Goal: Book appointment/travel/reservation

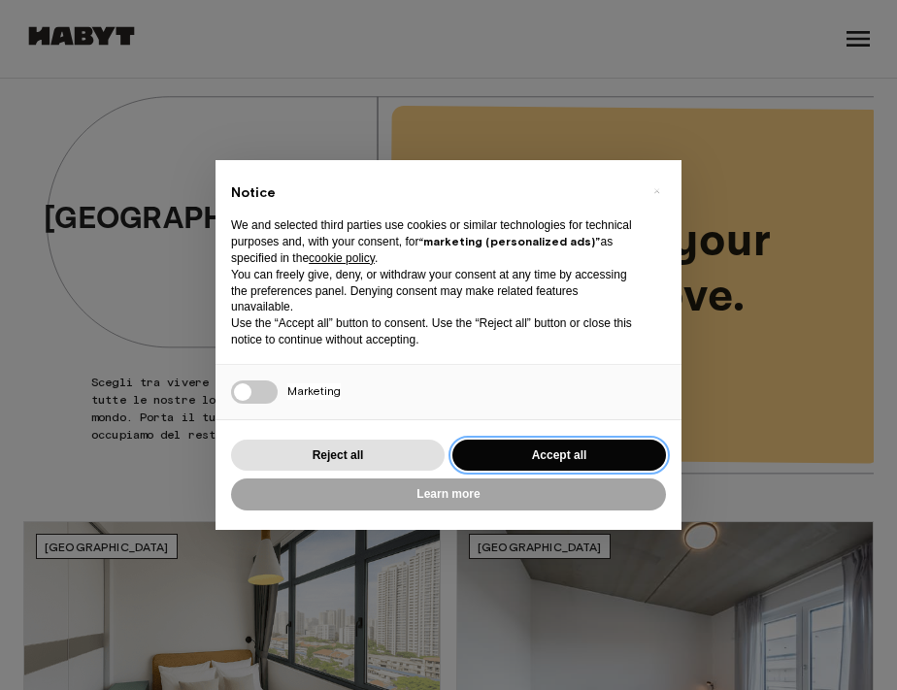
click at [597, 454] on button "Accept all" at bounding box center [560, 456] width 214 height 32
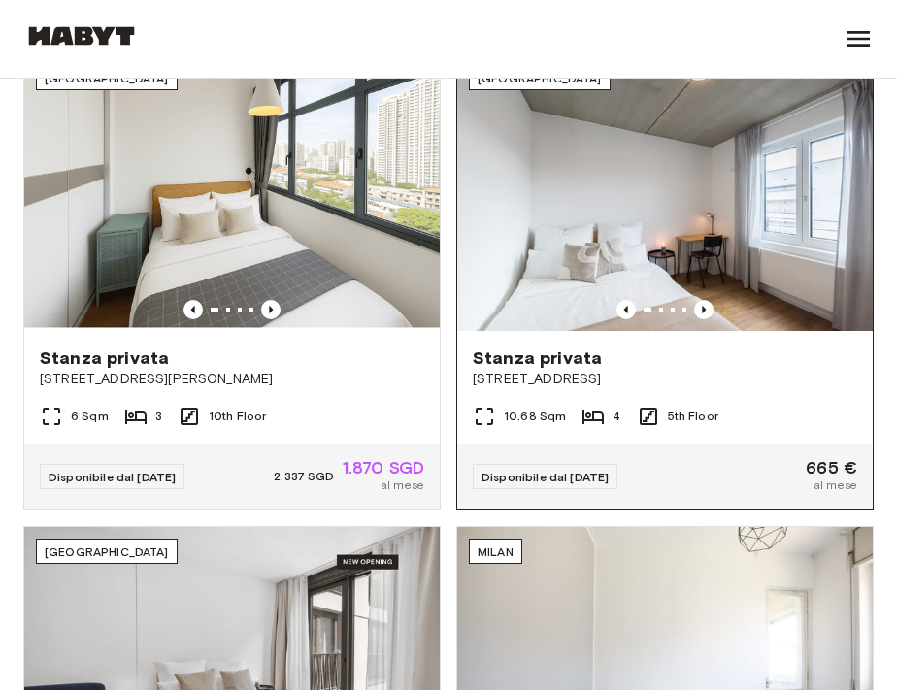
scroll to position [468, 0]
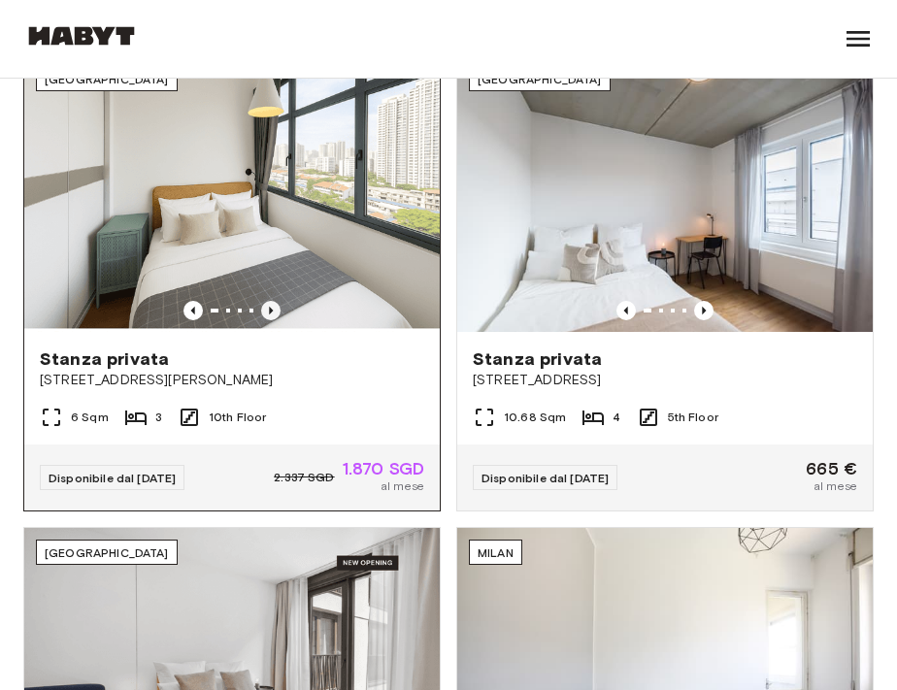
click at [271, 316] on icon "Previous image" at bounding box center [270, 310] width 19 height 19
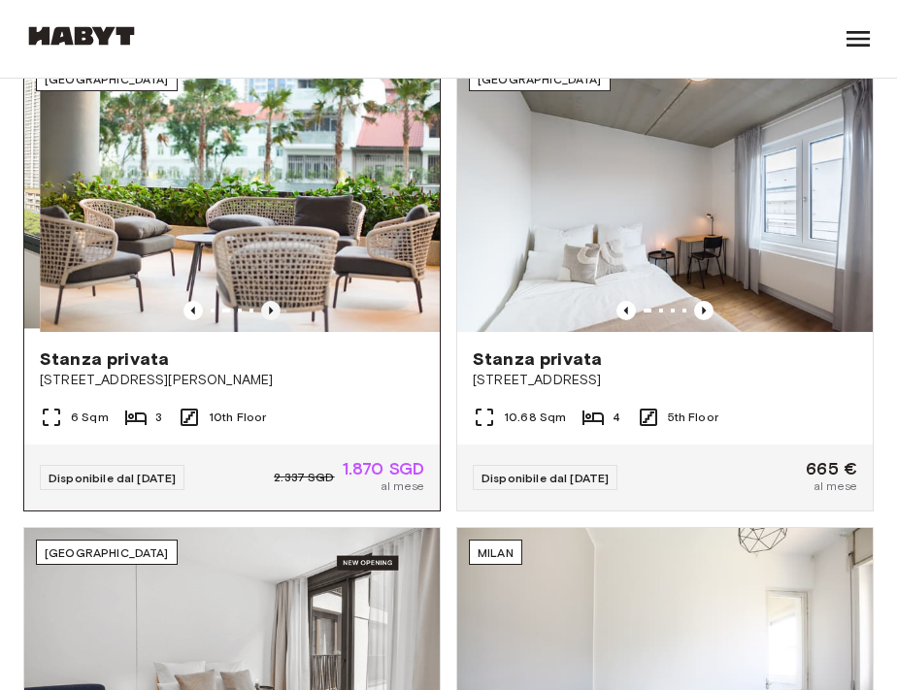
click at [271, 316] on icon "Previous image" at bounding box center [270, 310] width 19 height 19
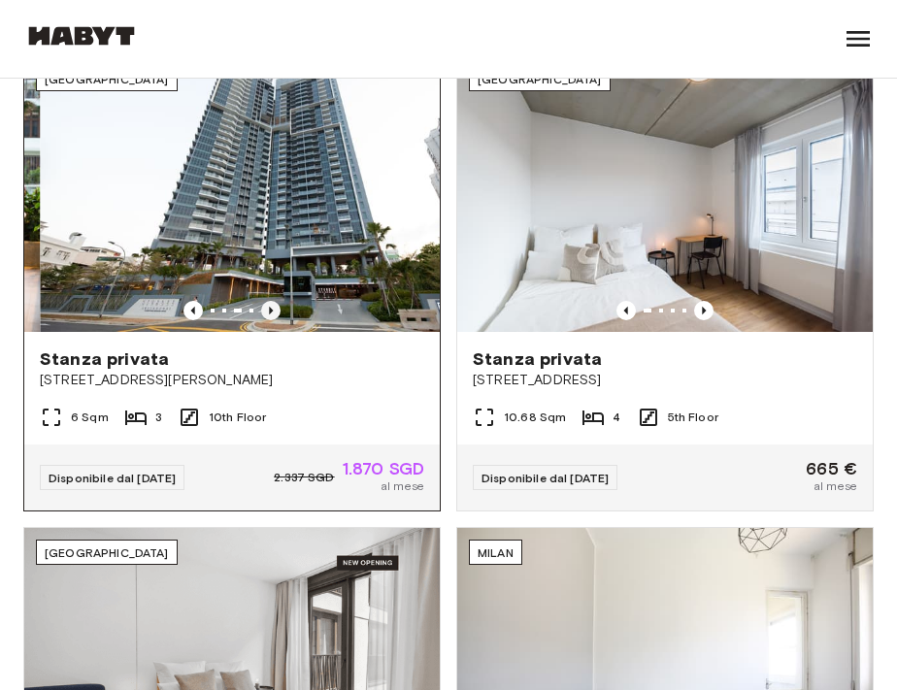
click at [271, 316] on icon "Previous image" at bounding box center [270, 310] width 19 height 19
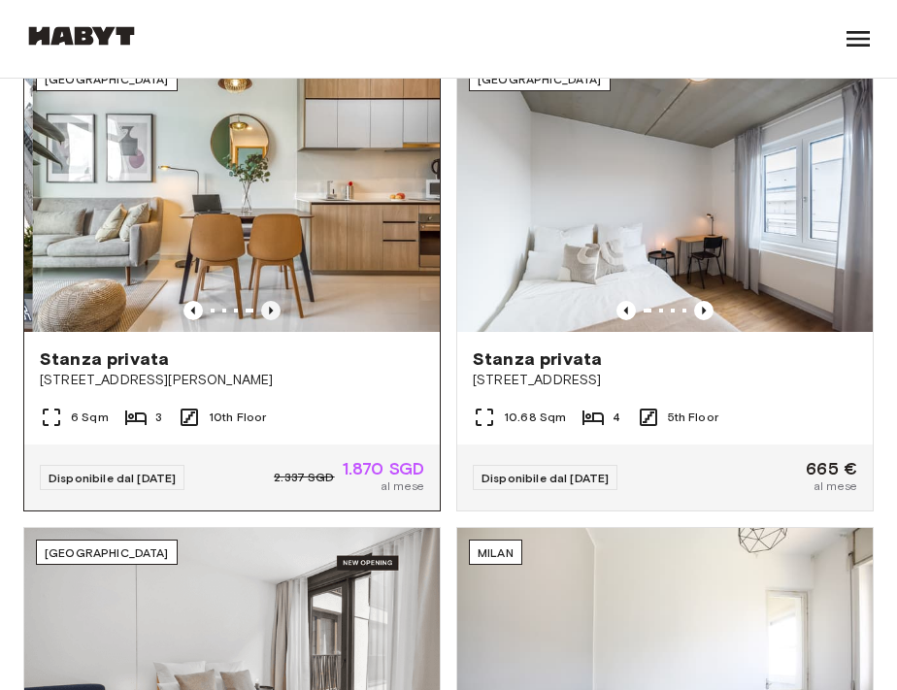
click at [271, 316] on icon "Previous image" at bounding box center [270, 310] width 19 height 19
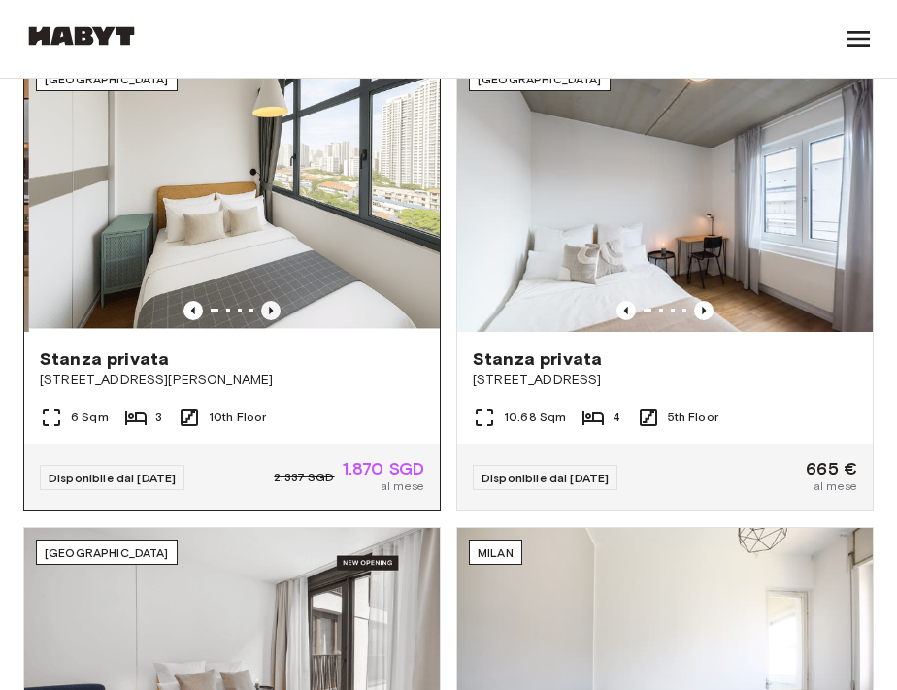
click at [271, 316] on icon "Previous image" at bounding box center [270, 310] width 19 height 19
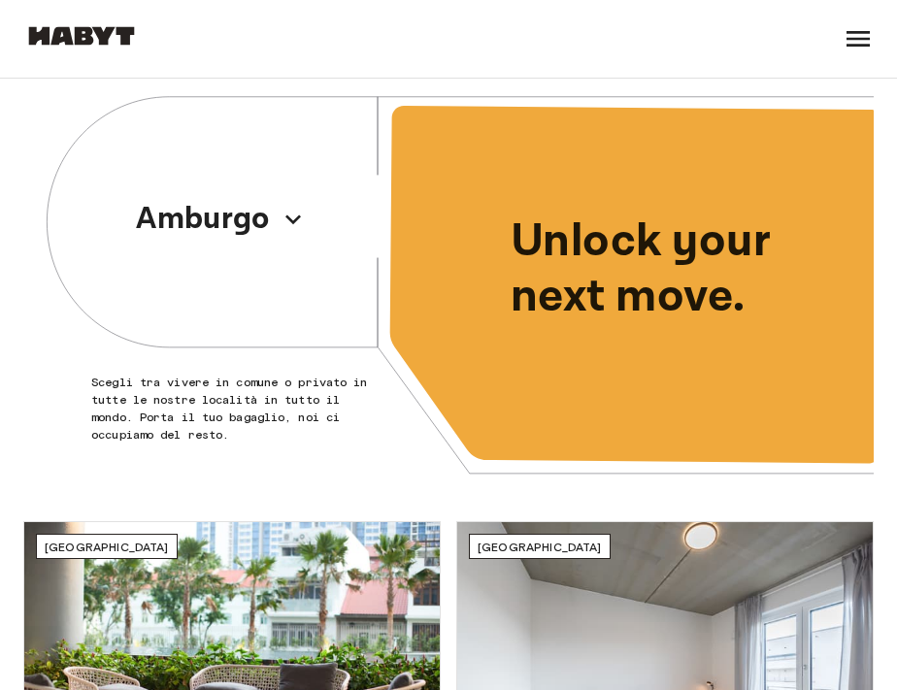
scroll to position [0, 0]
click at [317, 219] on button "Seleziona città" at bounding box center [220, 219] width 264 height 58
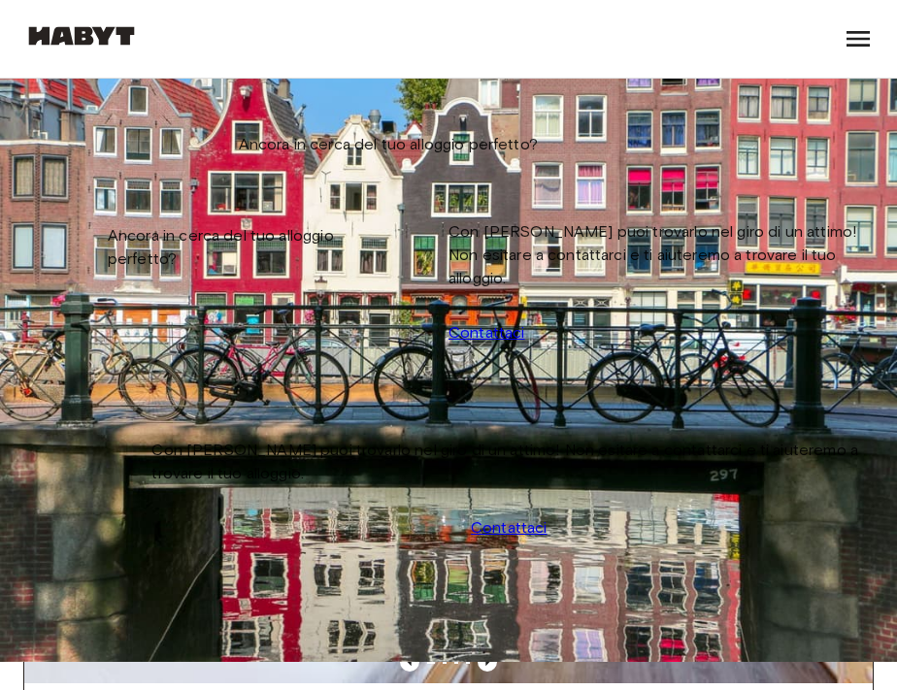
scroll to position [22, 0]
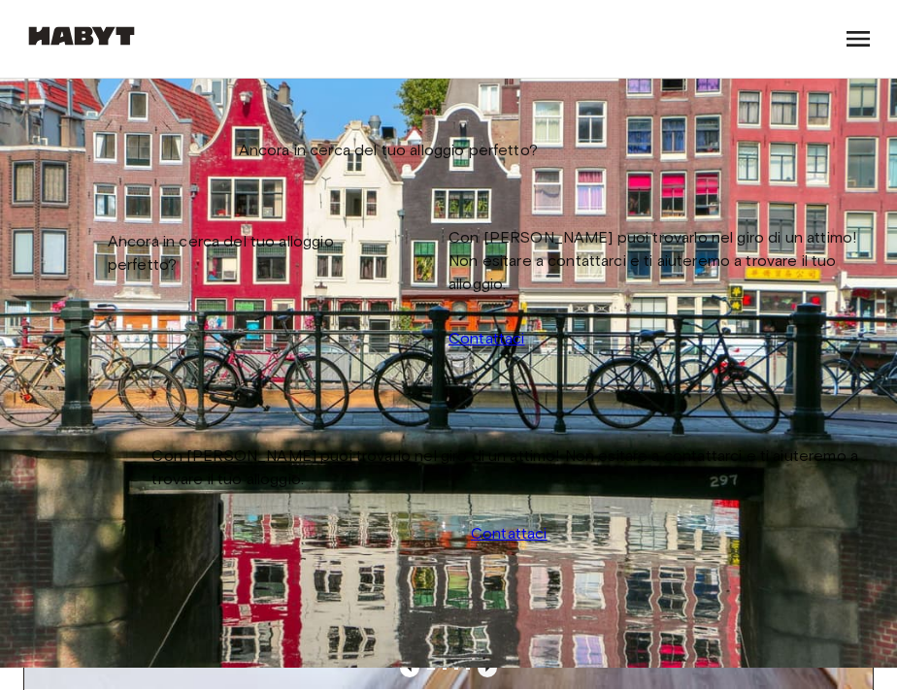
click at [486, 663] on icon "Previous image" at bounding box center [488, 667] width 4 height 8
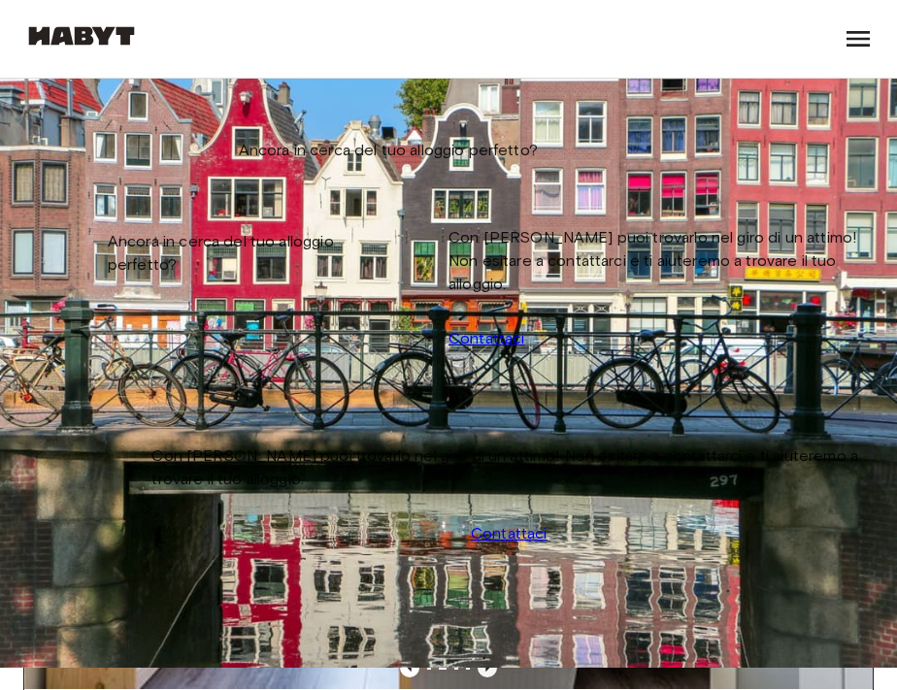
click at [486, 663] on icon "Previous image" at bounding box center [488, 667] width 4 height 8
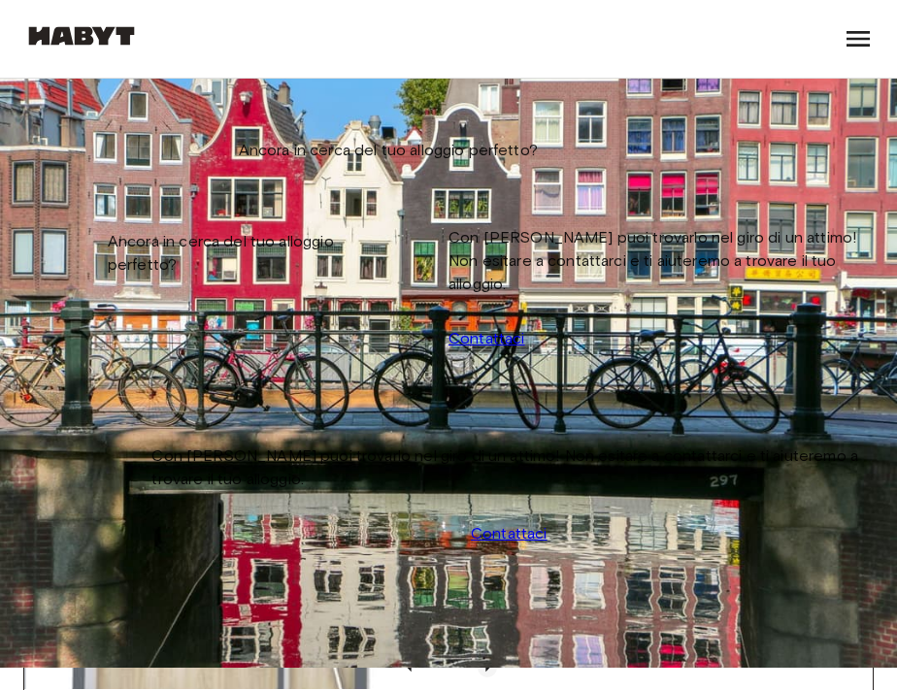
click at [486, 663] on icon "Previous image" at bounding box center [488, 667] width 4 height 8
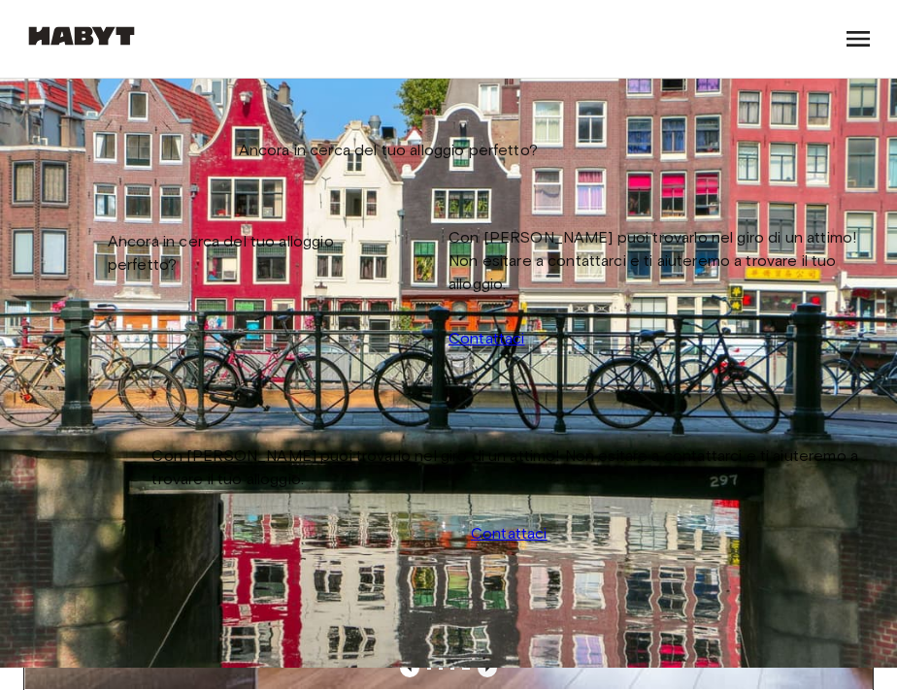
click at [486, 663] on icon "Previous image" at bounding box center [488, 667] width 4 height 8
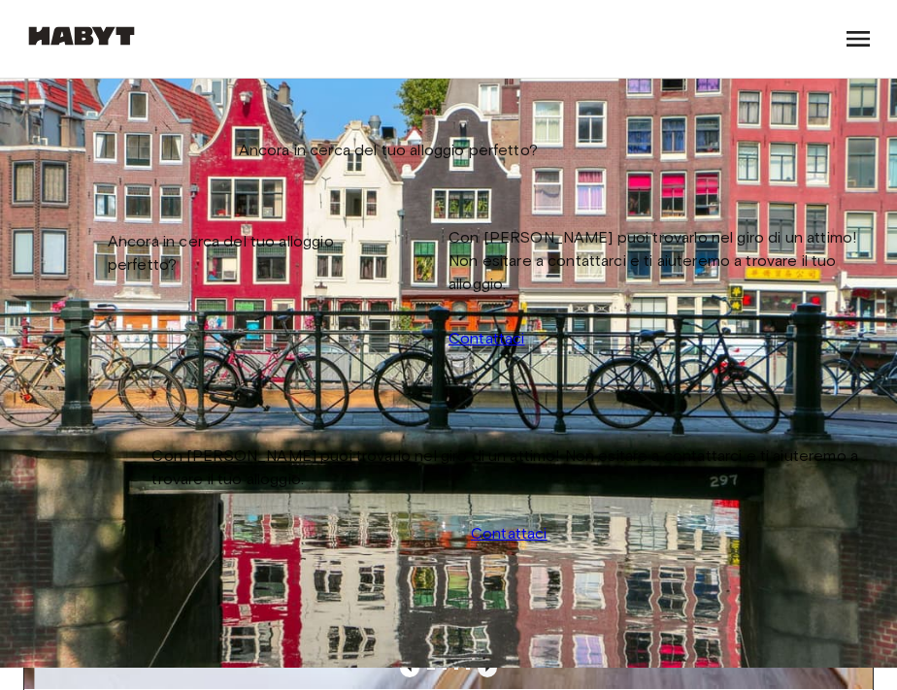
click at [486, 663] on icon "Previous image" at bounding box center [488, 667] width 4 height 8
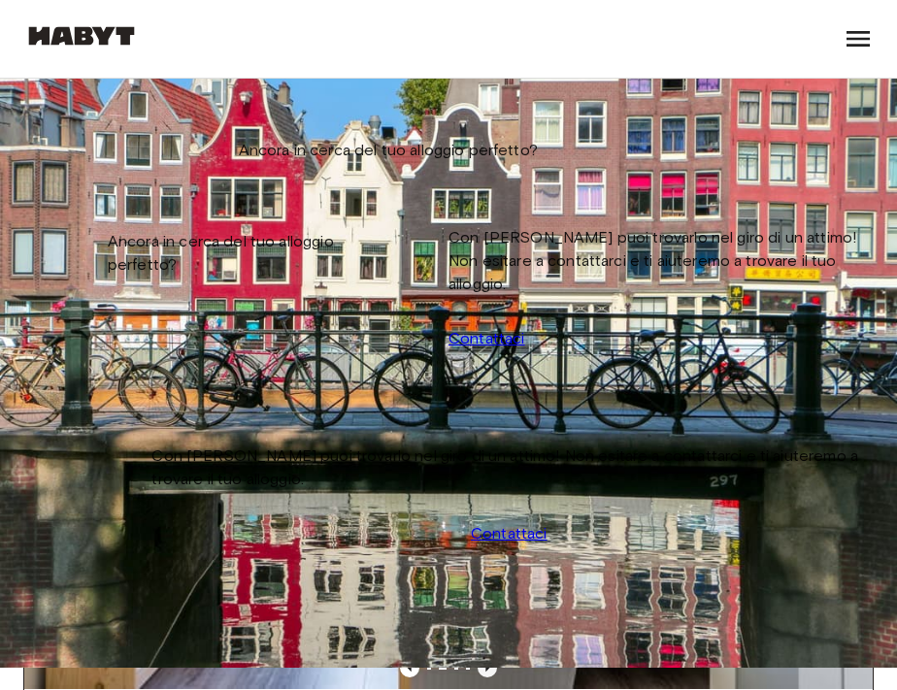
click at [486, 663] on icon "Previous image" at bounding box center [488, 667] width 4 height 8
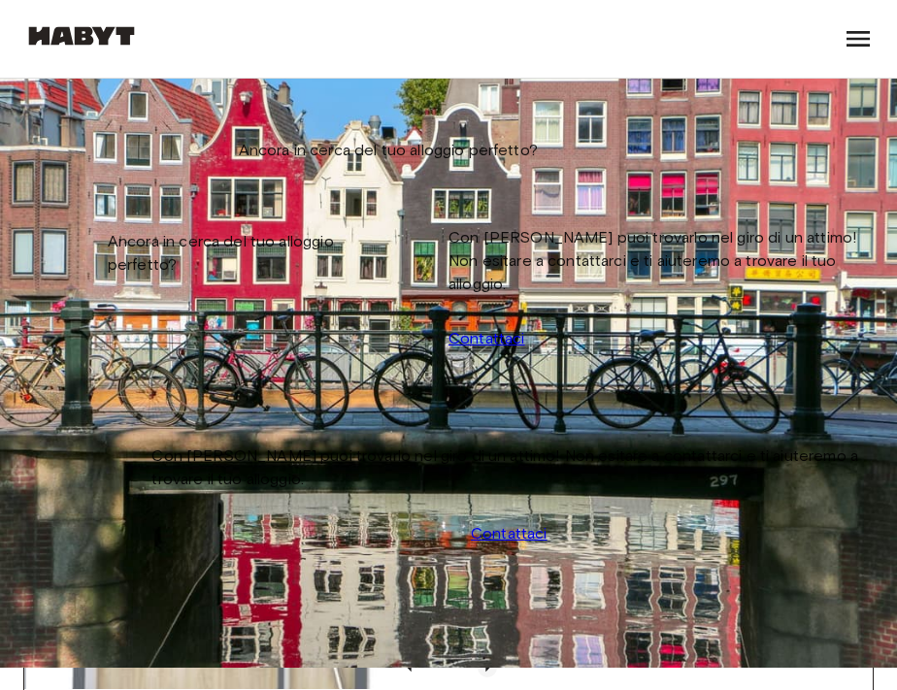
click at [486, 663] on icon "Previous image" at bounding box center [488, 667] width 4 height 8
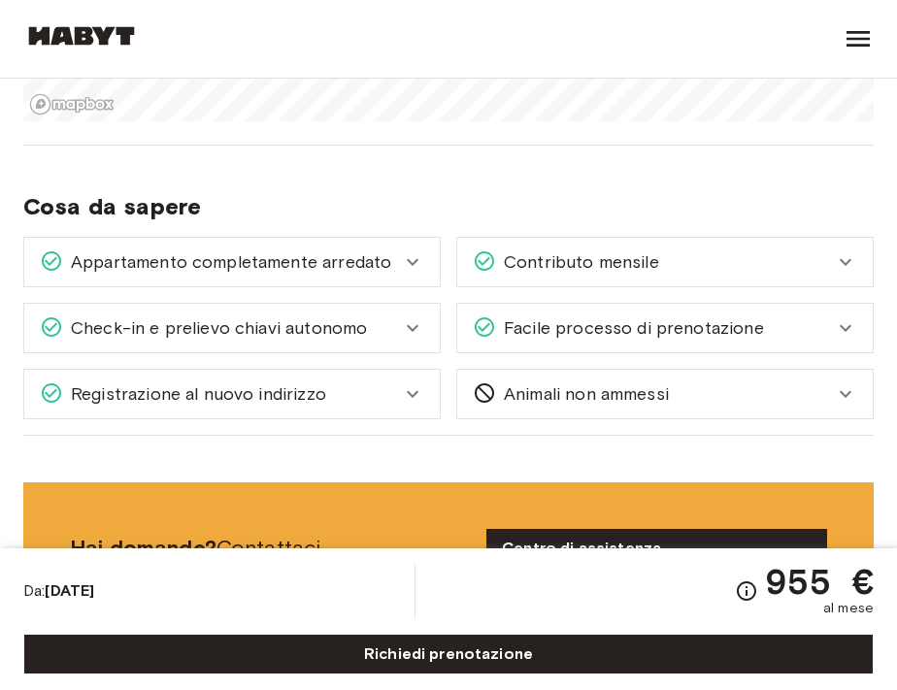
scroll to position [1521, 0]
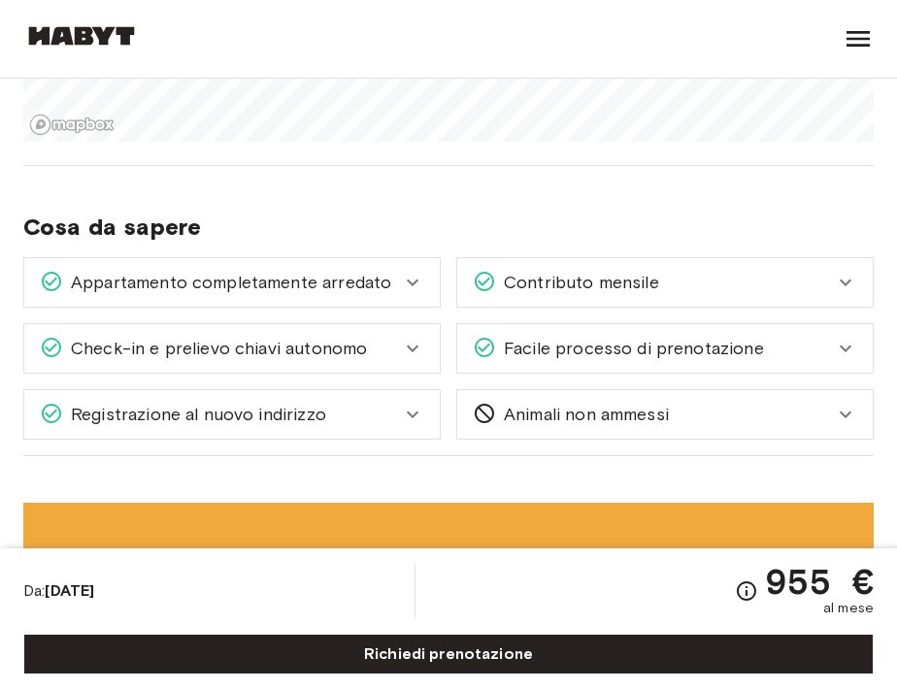
click at [843, 417] on icon at bounding box center [845, 414] width 23 height 23
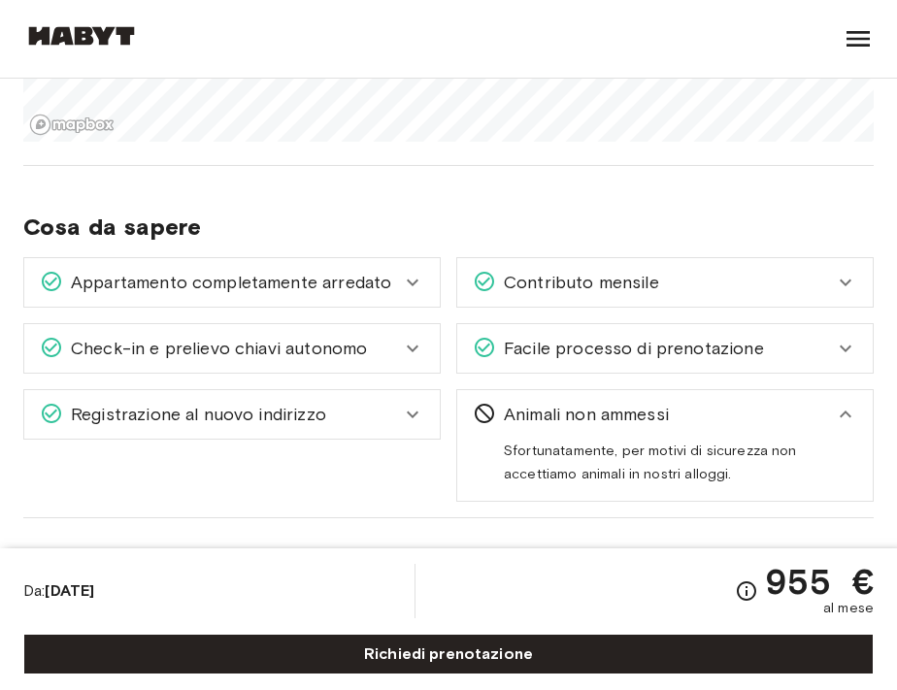
click at [843, 417] on icon at bounding box center [845, 414] width 23 height 23
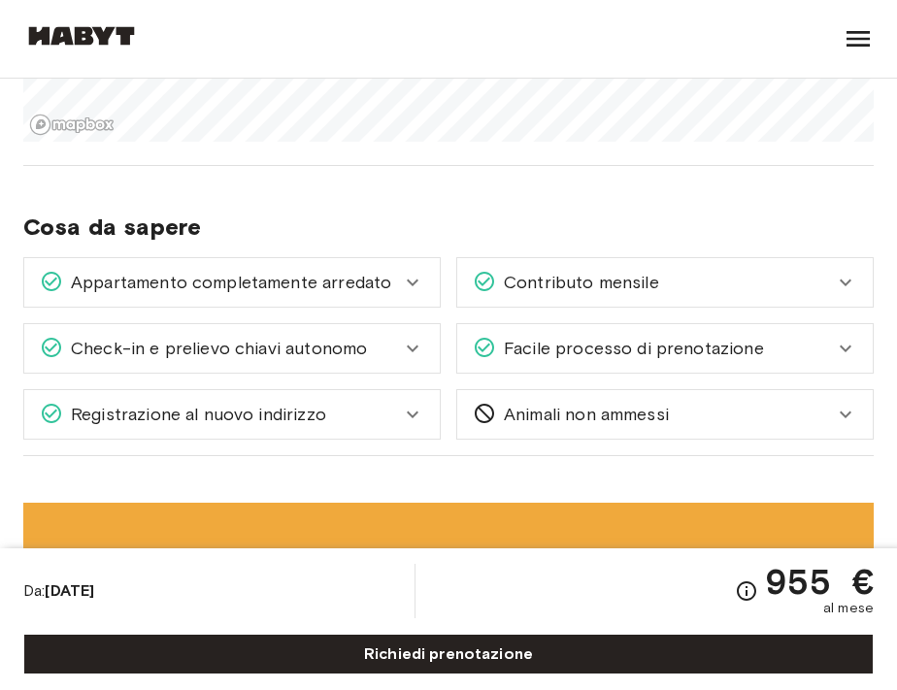
click at [835, 411] on icon at bounding box center [845, 414] width 23 height 23
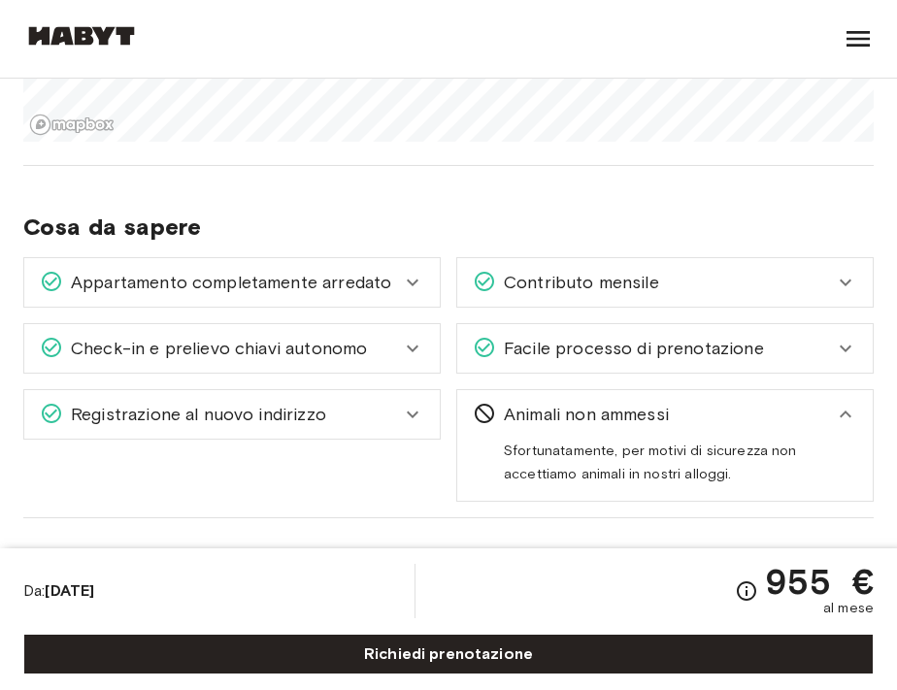
click at [835, 411] on icon at bounding box center [845, 414] width 23 height 23
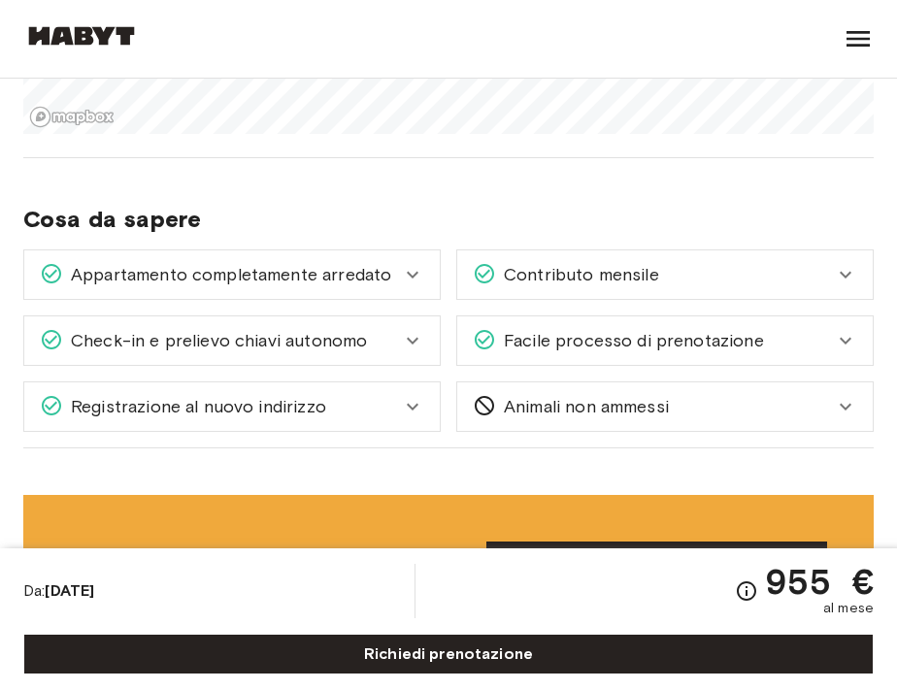
scroll to position [515, 0]
